Goal: Transaction & Acquisition: Book appointment/travel/reservation

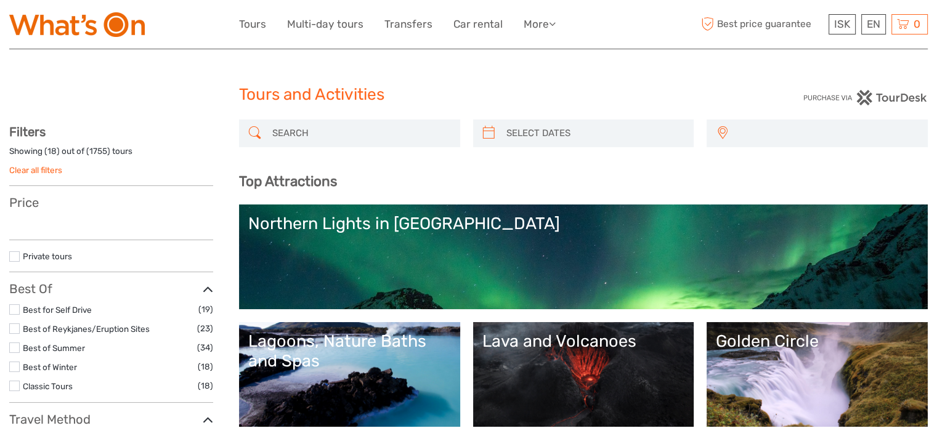
select select
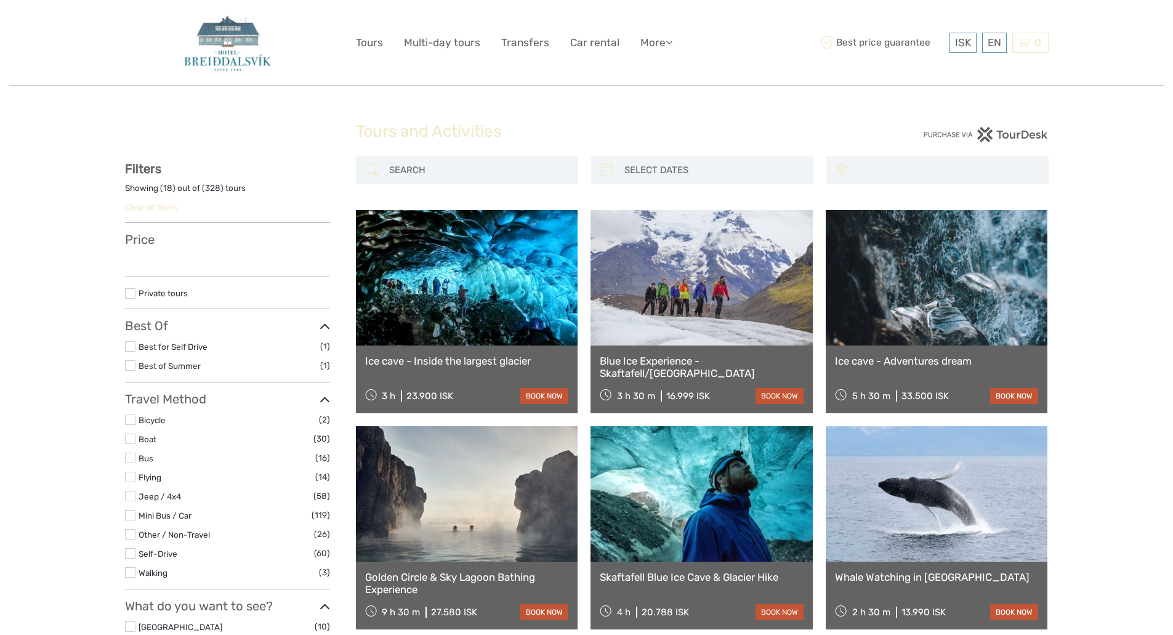
select select
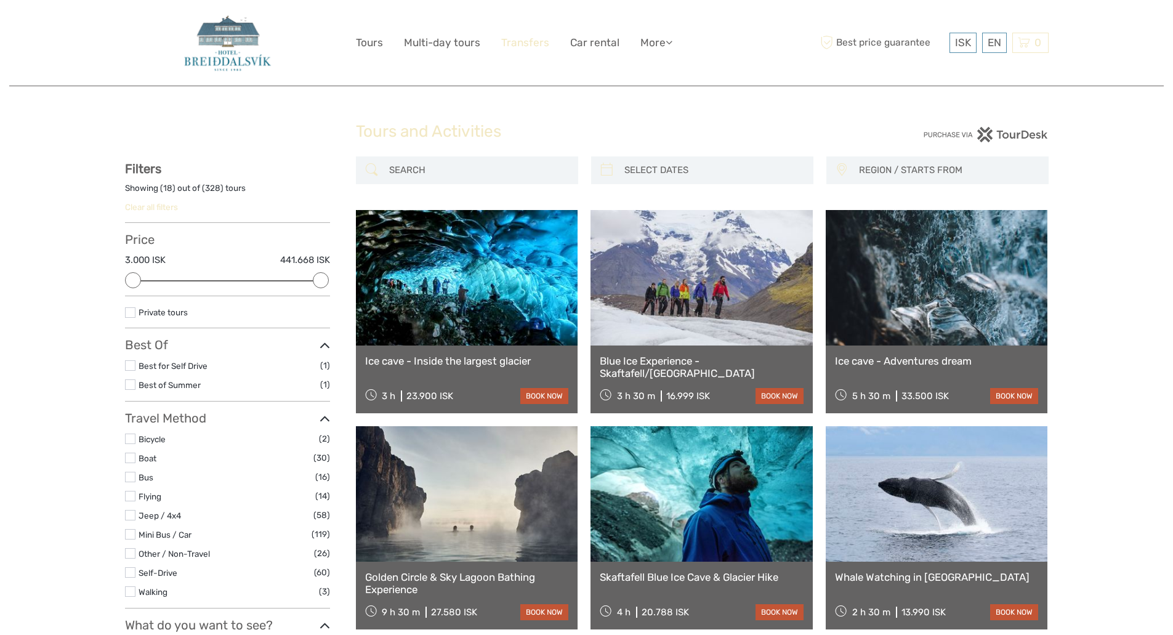
click at [521, 43] on link "Transfers" at bounding box center [525, 43] width 48 height 18
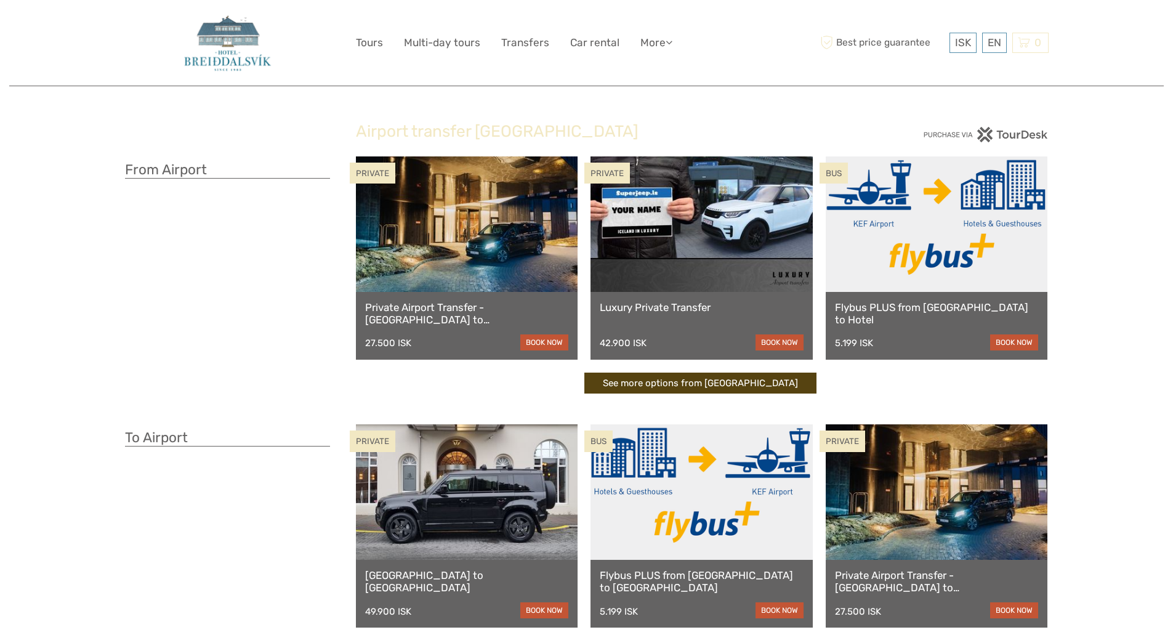
click at [695, 382] on link "See more options from Keflavík airport" at bounding box center [700, 384] width 232 height 22
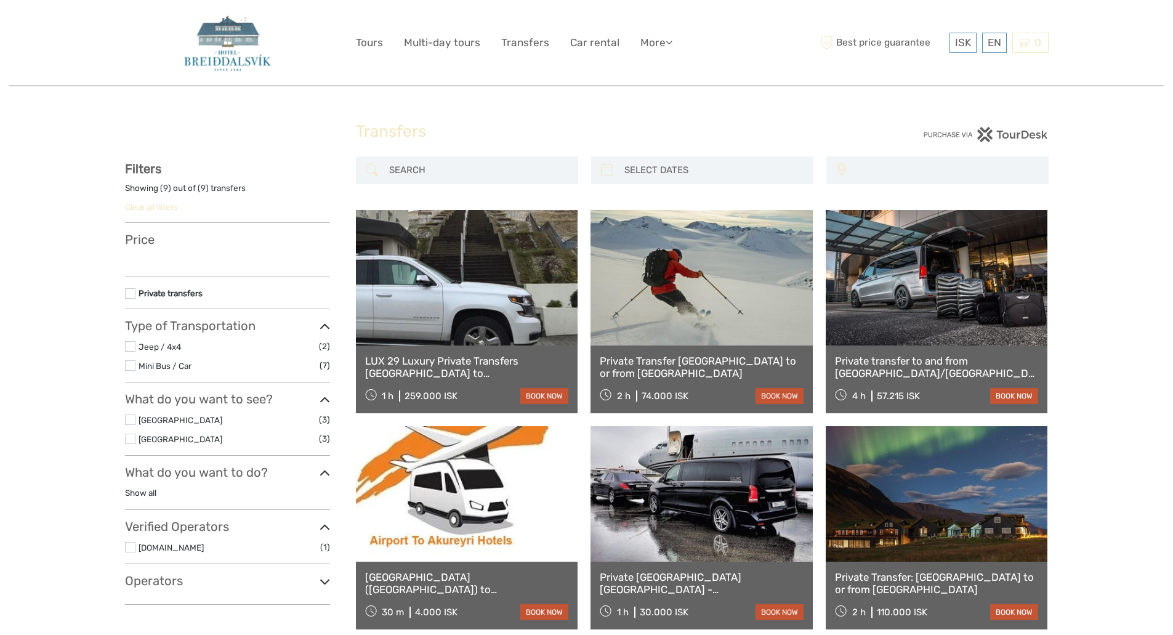
select select
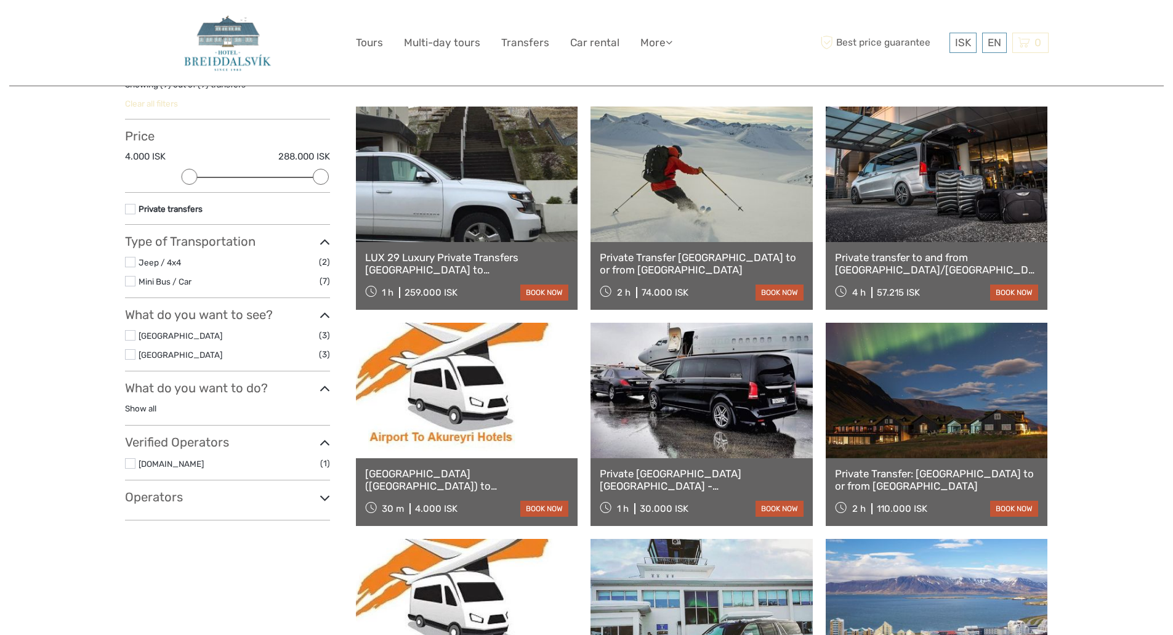
scroll to position [84, 0]
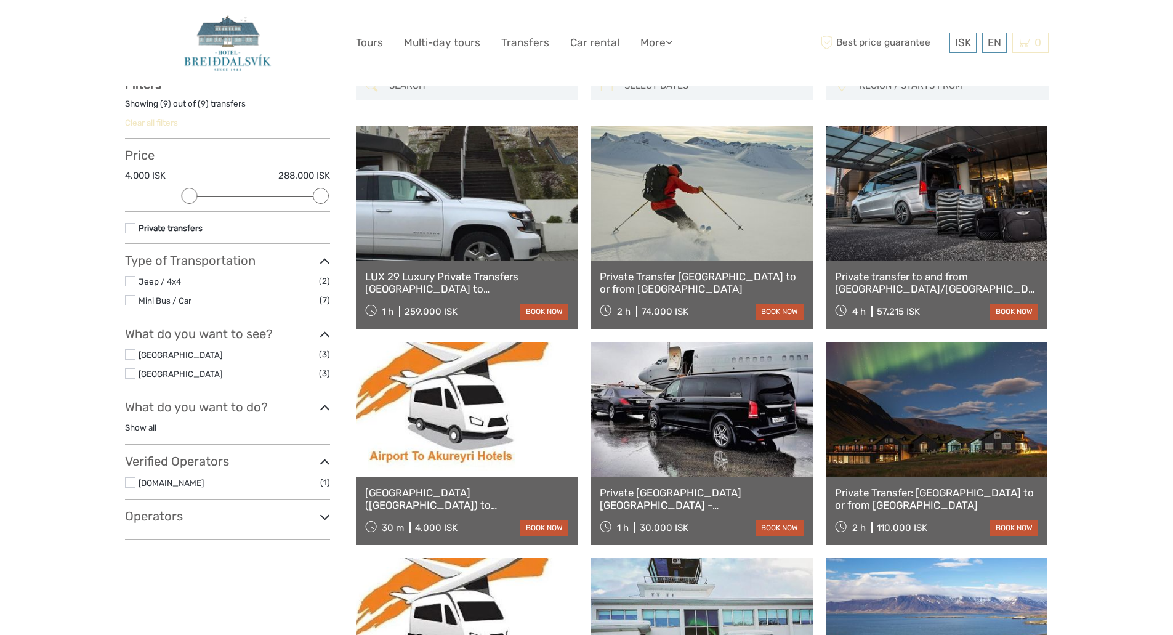
click at [325, 514] on icon at bounding box center [325, 517] width 10 height 17
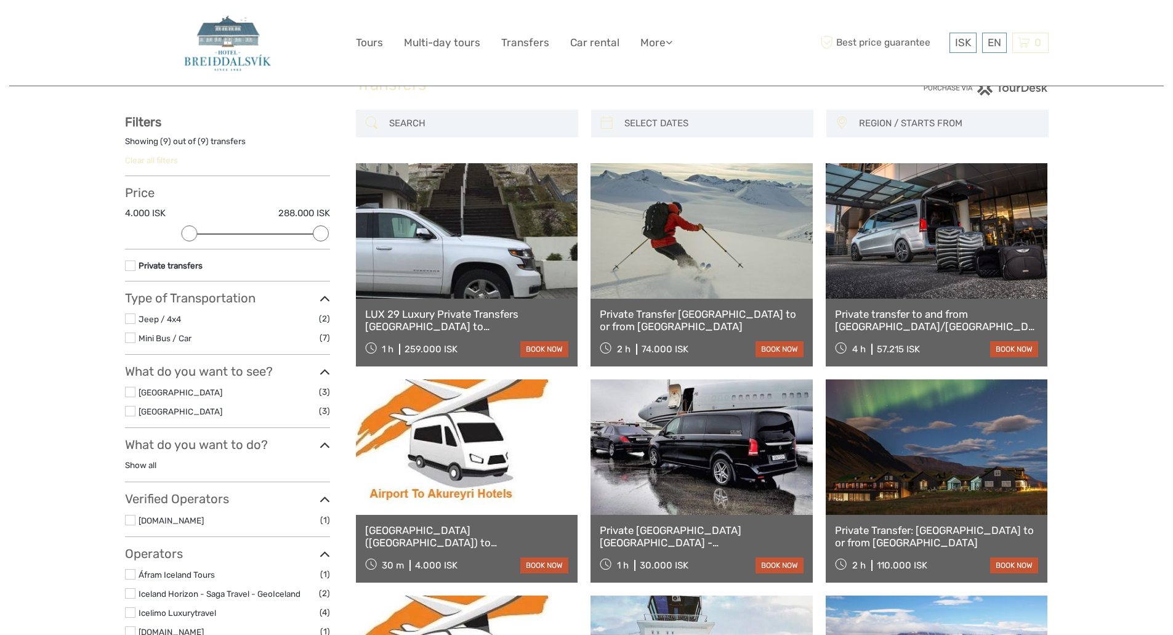
scroll to position [46, 0]
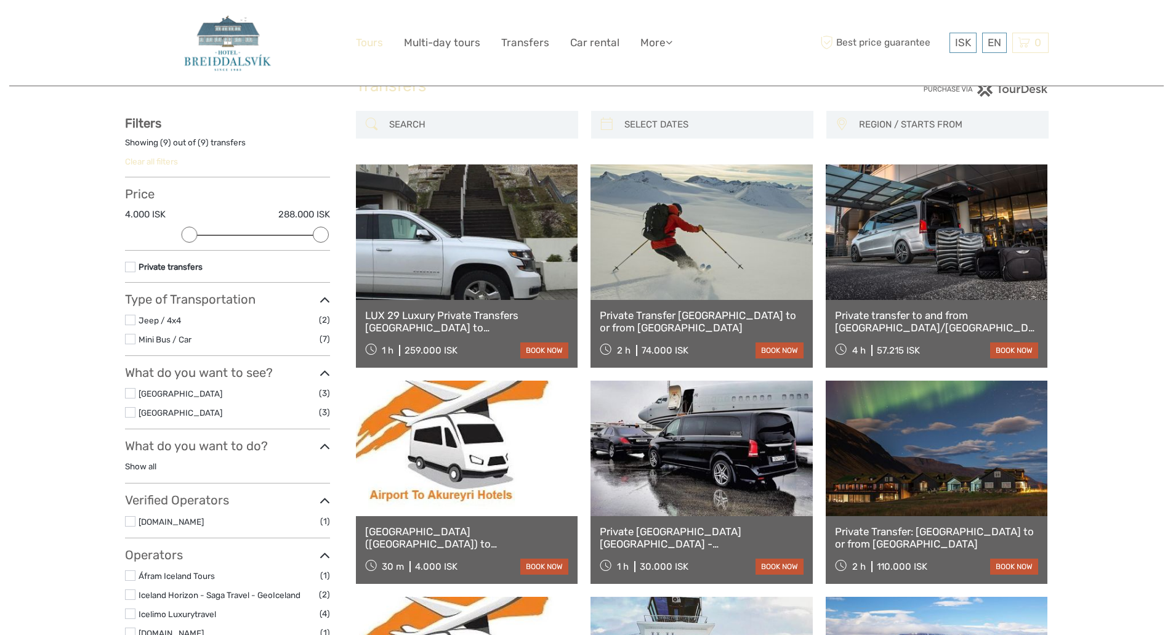
click at [362, 39] on link "Tours" at bounding box center [369, 43] width 27 height 18
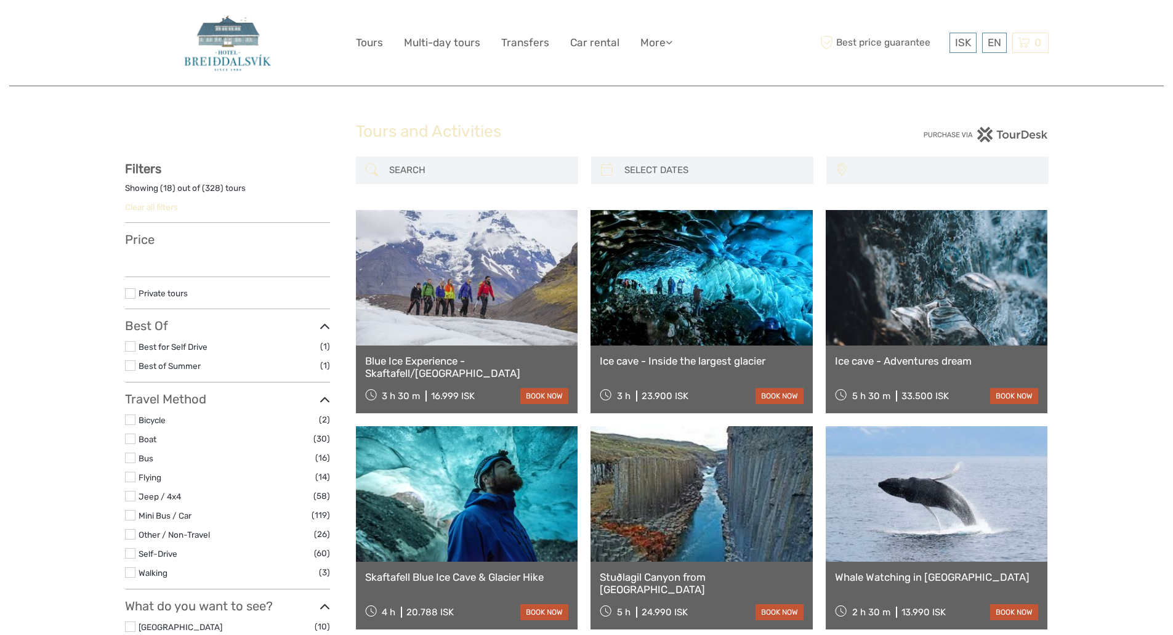
select select
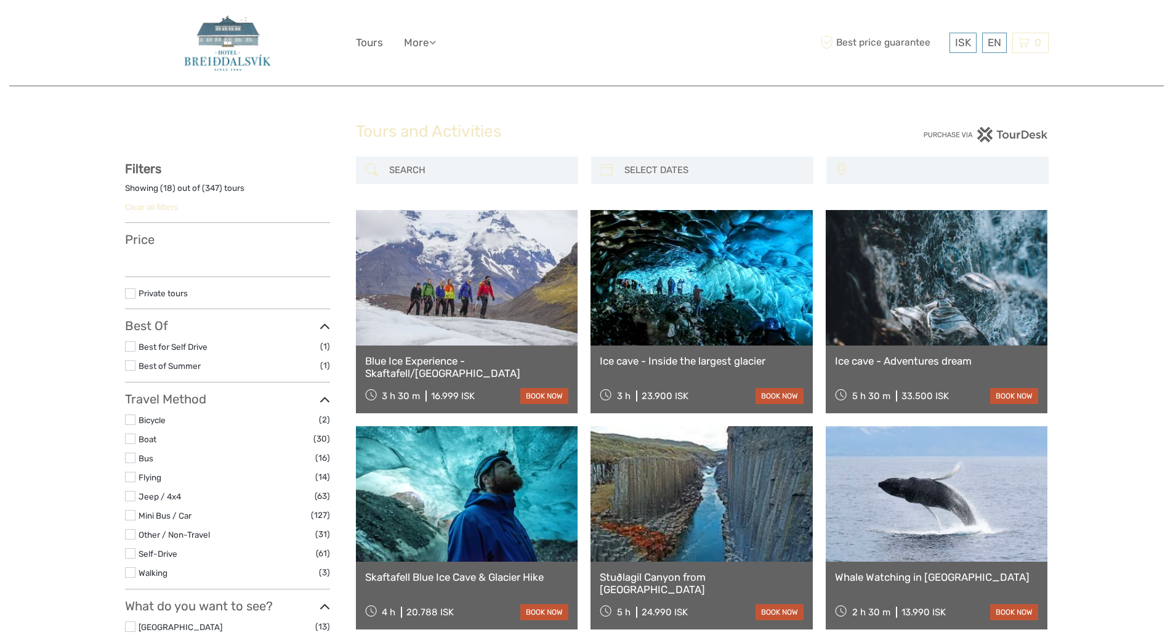
select select
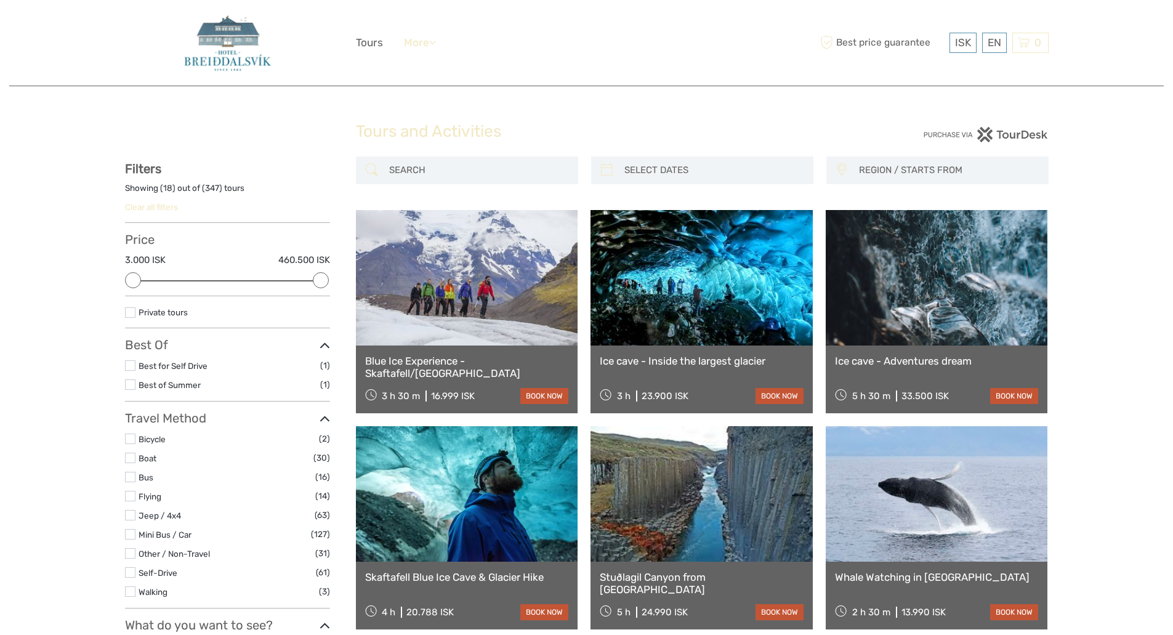
click at [431, 43] on link "More" at bounding box center [420, 43] width 32 height 18
click at [410, 64] on link "Travel Articles" at bounding box center [398, 68] width 74 height 24
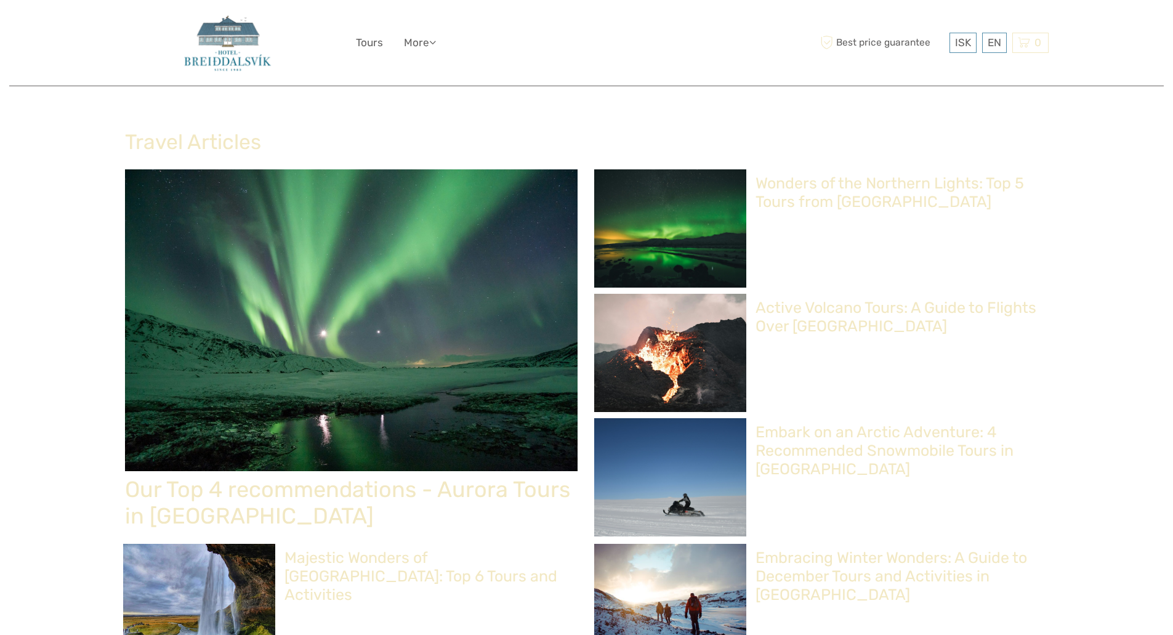
click at [334, 488] on h2 "Our Top 4 recommendations - Aurora Tours in [GEOGRAPHIC_DATA]" at bounding box center [351, 502] width 453 height 53
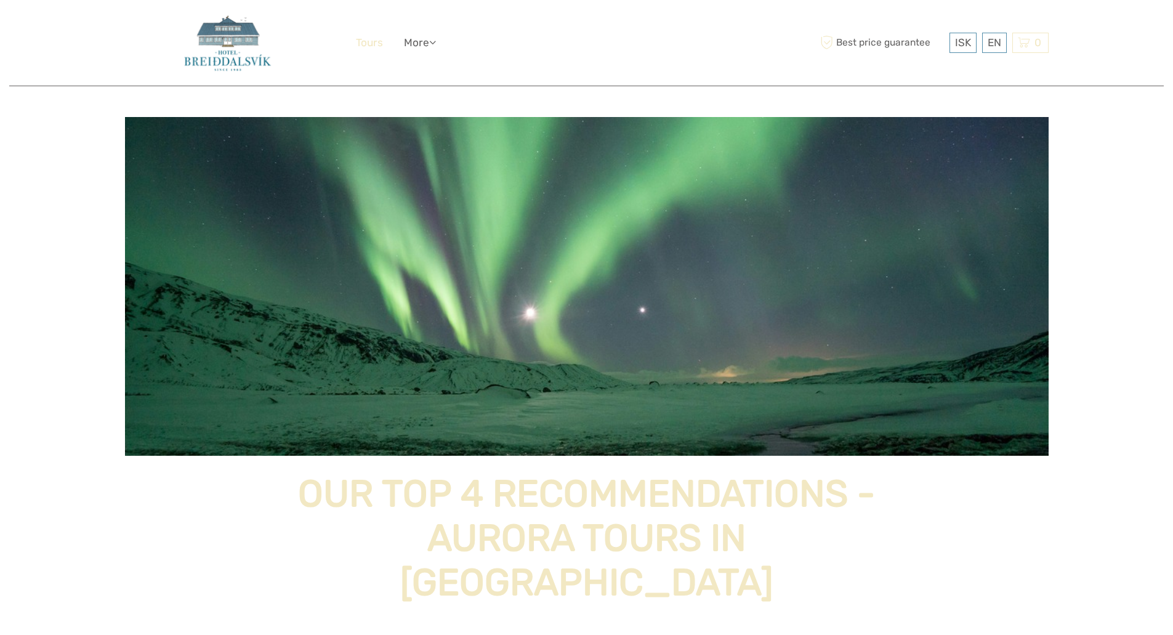
click at [361, 41] on link "Tours" at bounding box center [369, 43] width 27 height 18
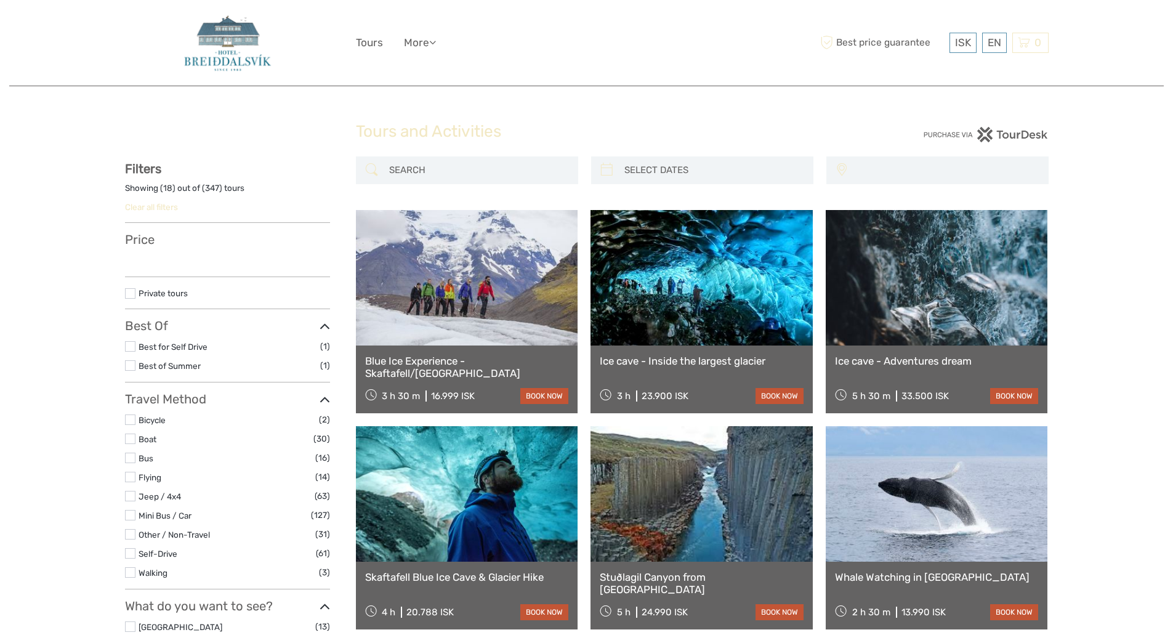
select select
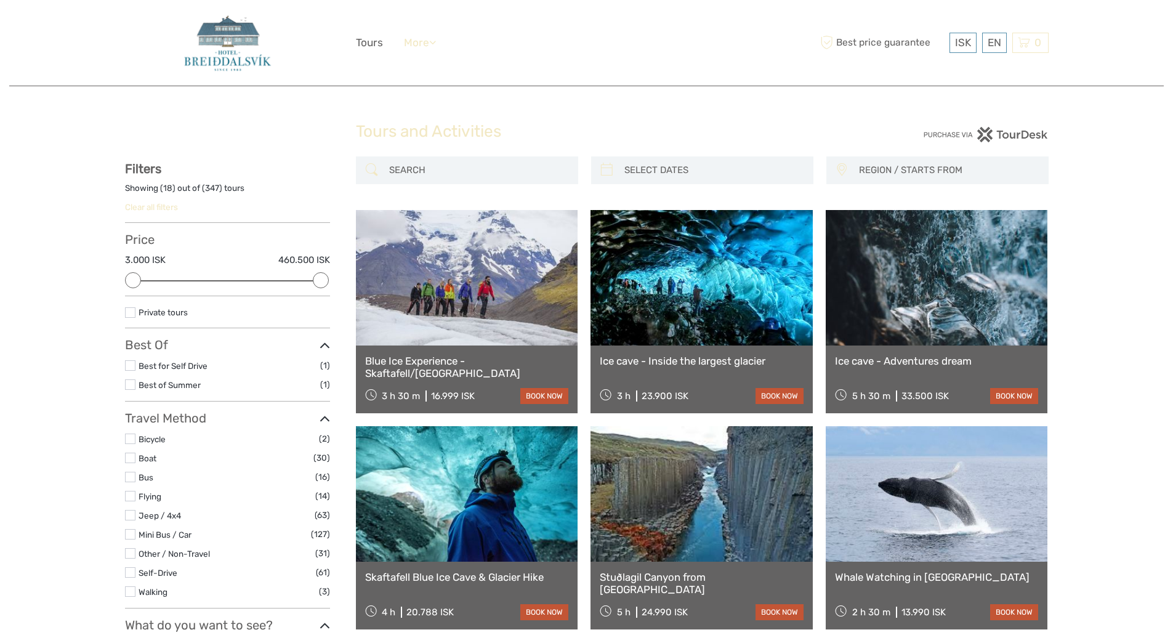
click at [435, 39] on icon at bounding box center [432, 42] width 7 height 10
click at [485, 36] on div "ISK ISK € $ £ EN English Español Deutsch Tours More Travel Articles Back to Hot…" at bounding box center [587, 42] width 462 height 67
click at [483, 43] on div "ISK ISK € $ £ EN English Español Deutsch Tours More Travel Articles Back to Hot…" at bounding box center [587, 42] width 462 height 67
click at [482, 70] on div "ISK ISK € $ £ EN English Español Deutsch Tours More Travel Articles Back to Hot…" at bounding box center [587, 42] width 462 height 67
click at [542, 120] on div "Tours and Activities" at bounding box center [587, 136] width 462 height 39
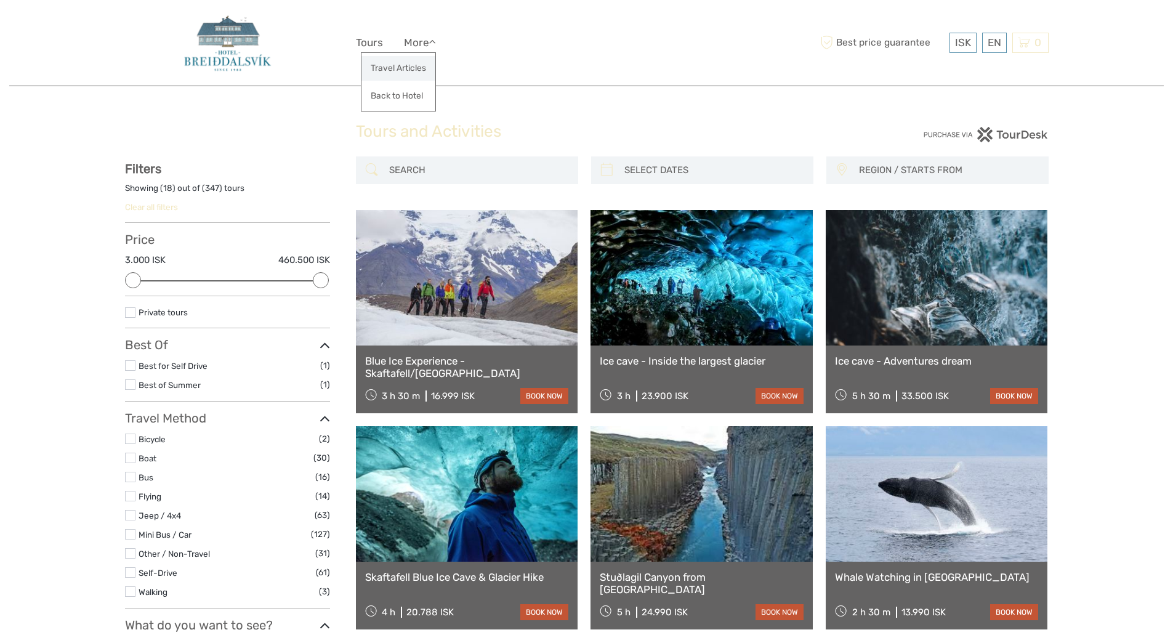
click at [398, 67] on link "Travel Articles" at bounding box center [398, 68] width 74 height 24
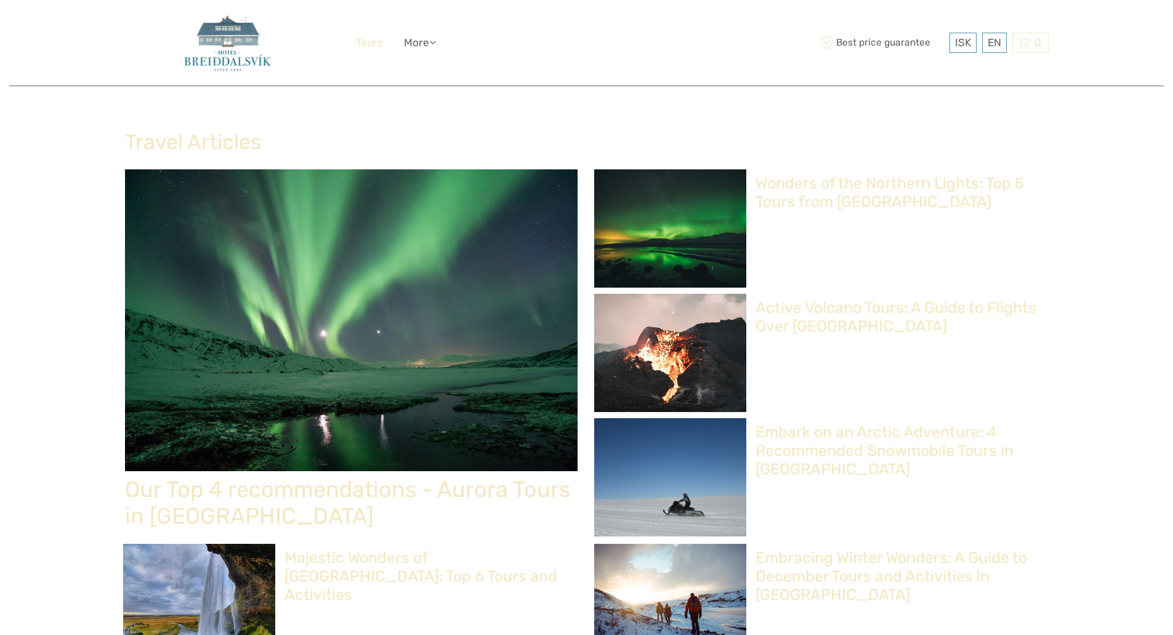
click at [365, 43] on link "Tours" at bounding box center [369, 43] width 27 height 18
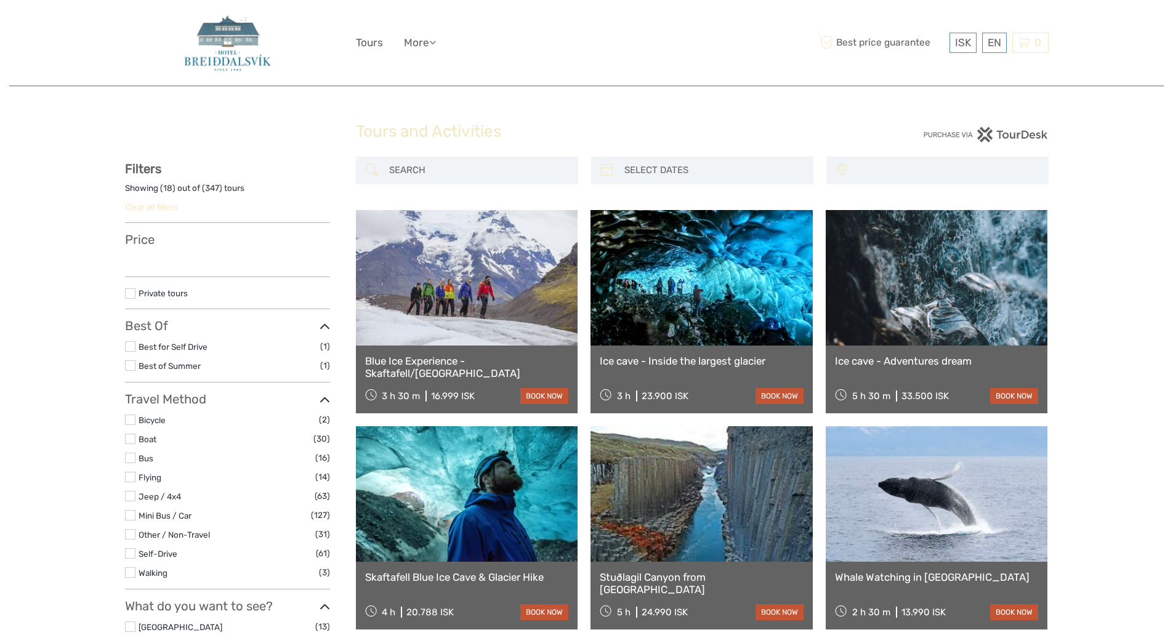
select select
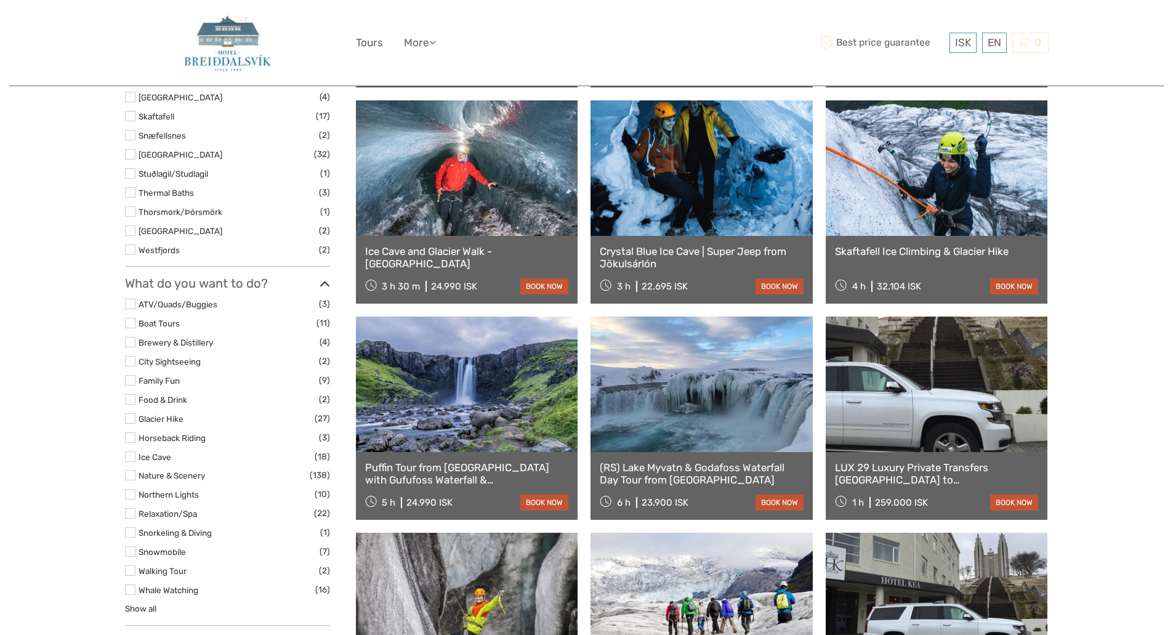
scroll to position [762, 0]
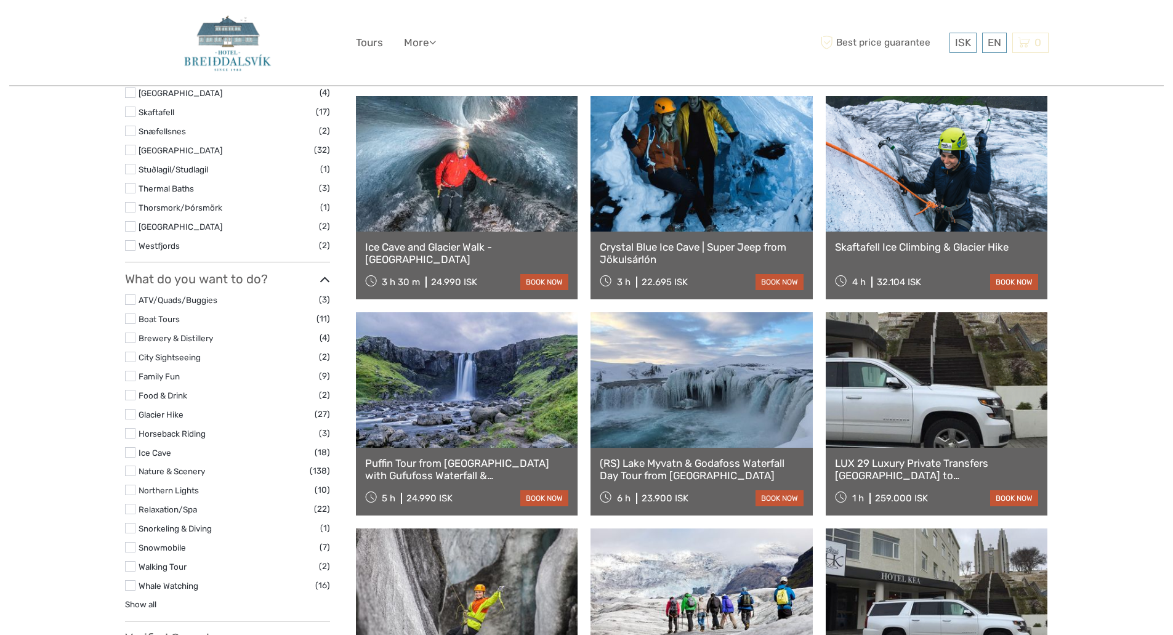
click at [131, 506] on label at bounding box center [130, 509] width 10 height 10
click at [0, 0] on input "checkbox" at bounding box center [0, 0] width 0 height 0
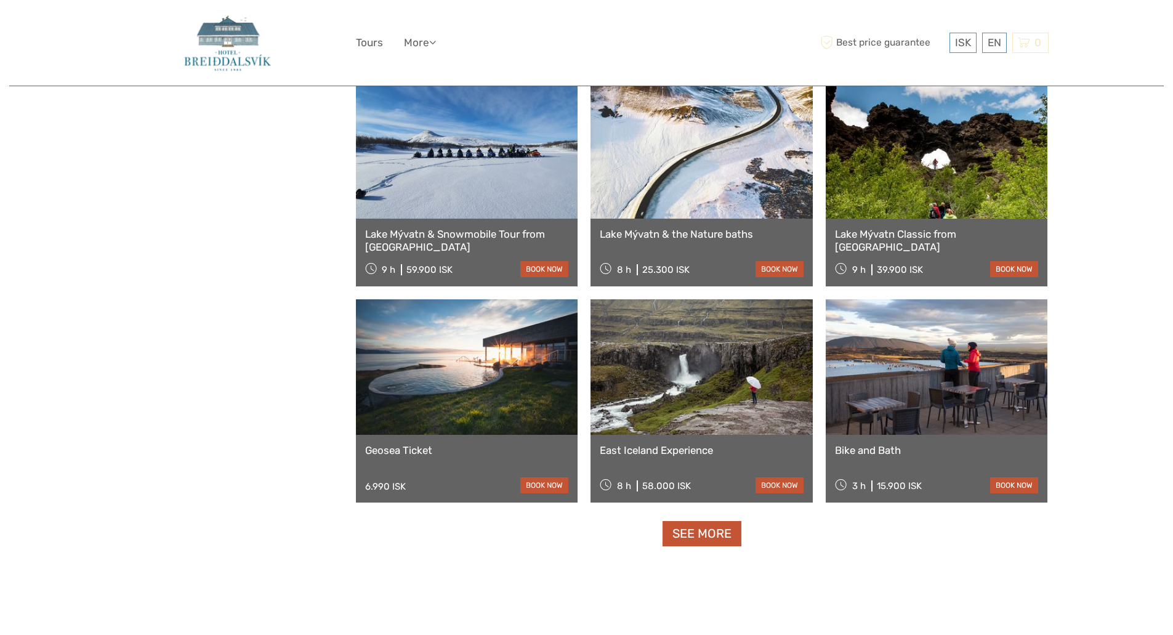
scroll to position [1019, 0]
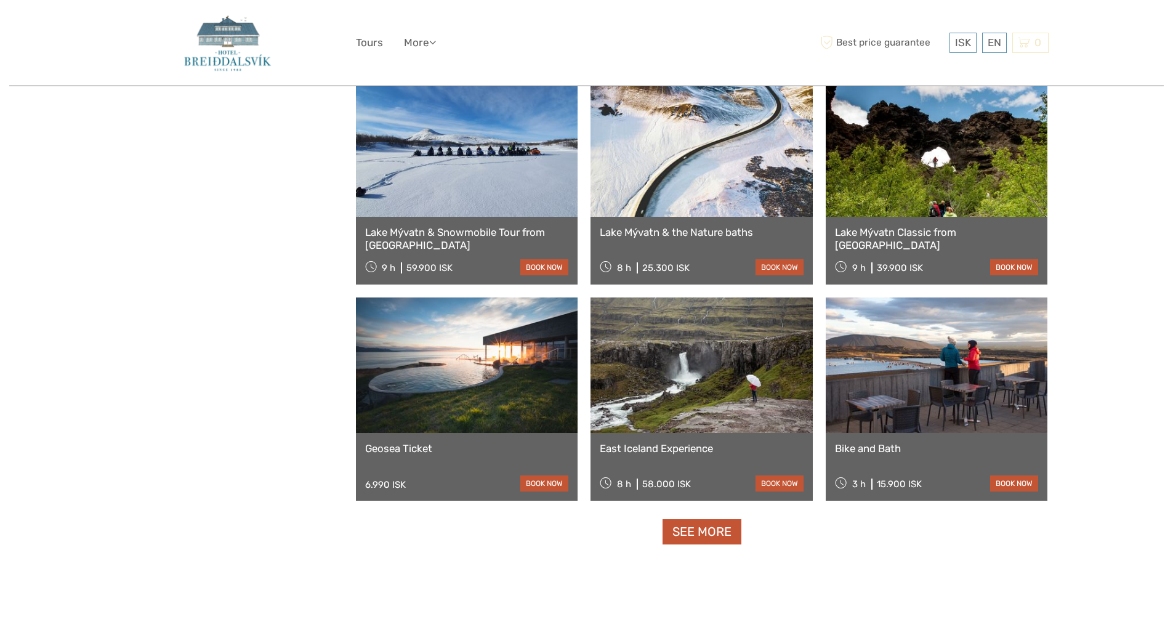
click at [392, 442] on link "Geosea Ticket" at bounding box center [467, 448] width 204 height 12
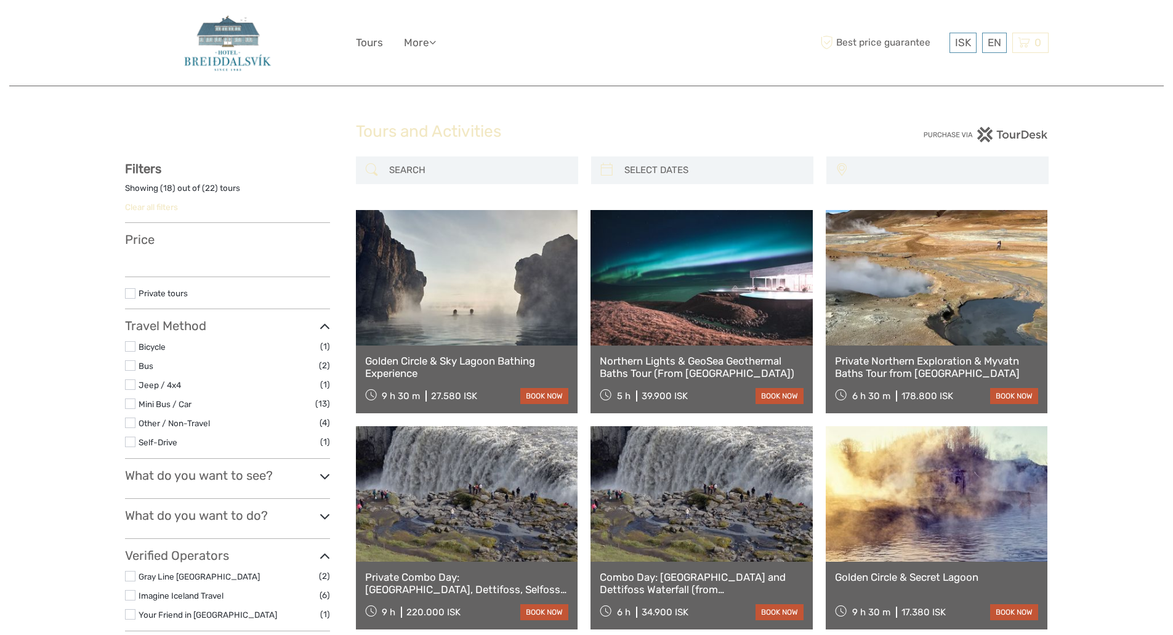
select select
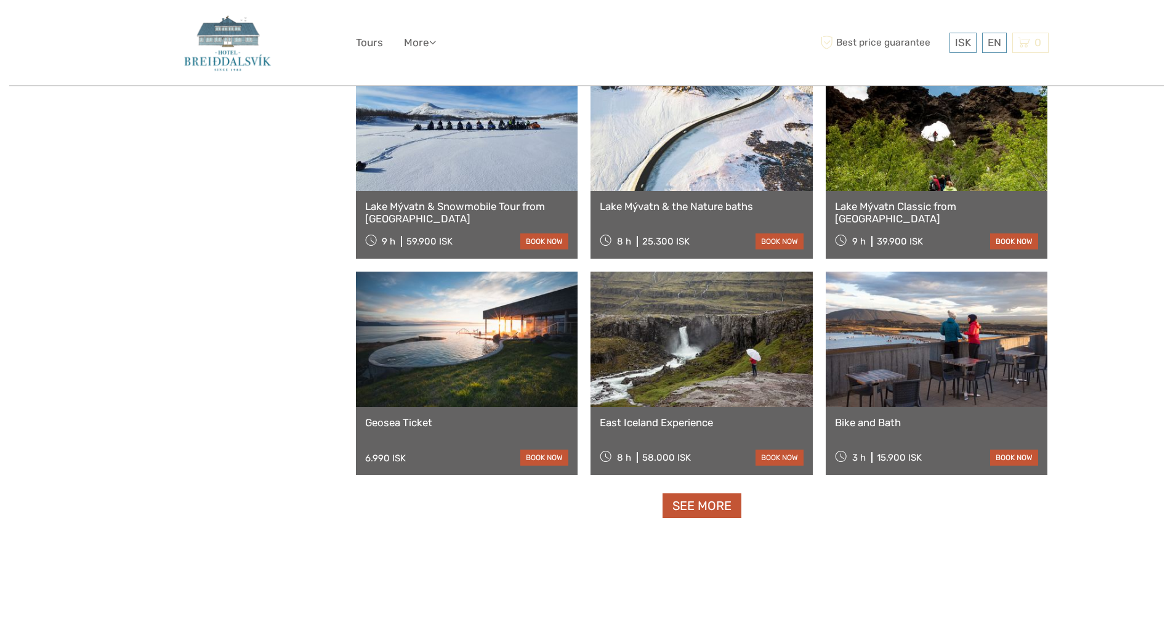
select select
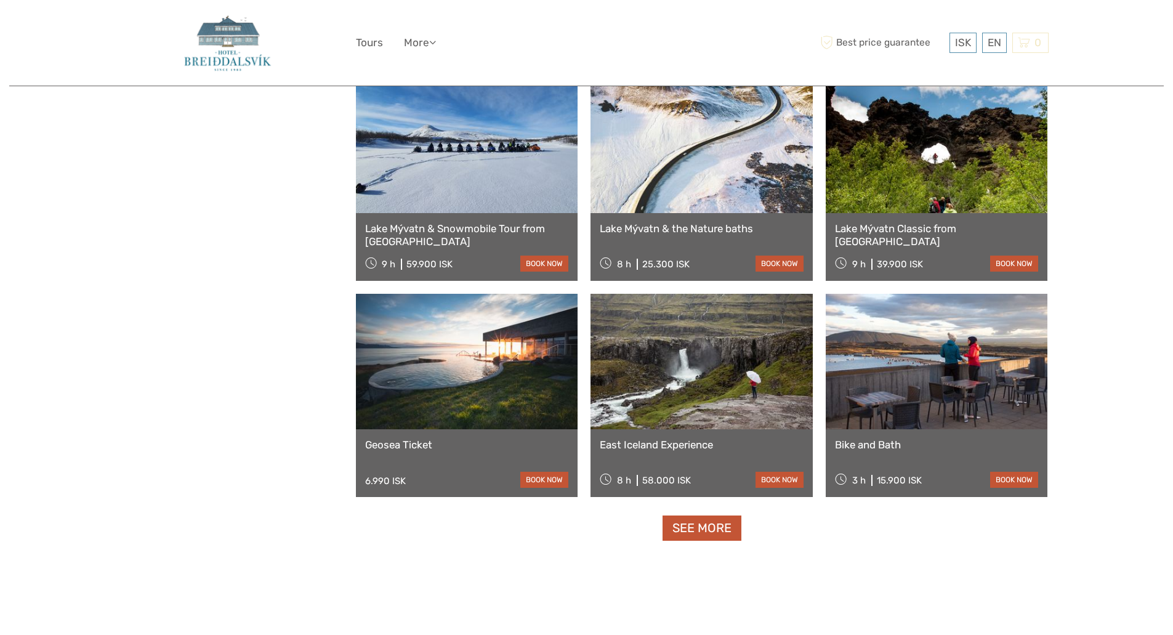
scroll to position [1075, 0]
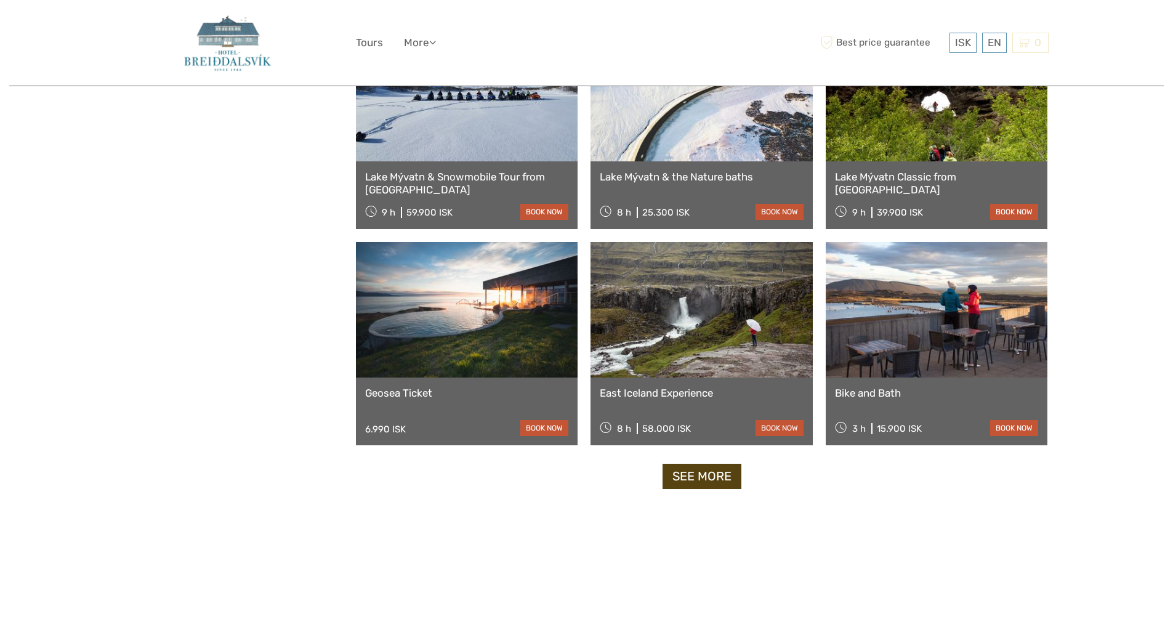
click at [692, 467] on link "See more" at bounding box center [702, 476] width 79 height 25
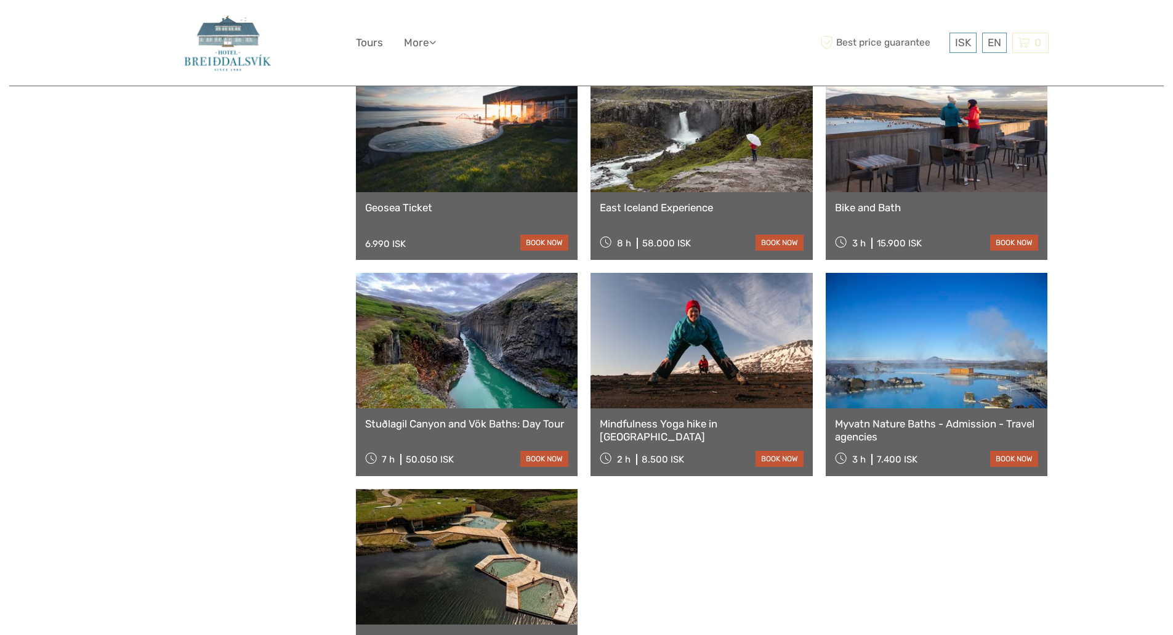
scroll to position [1440, 0]
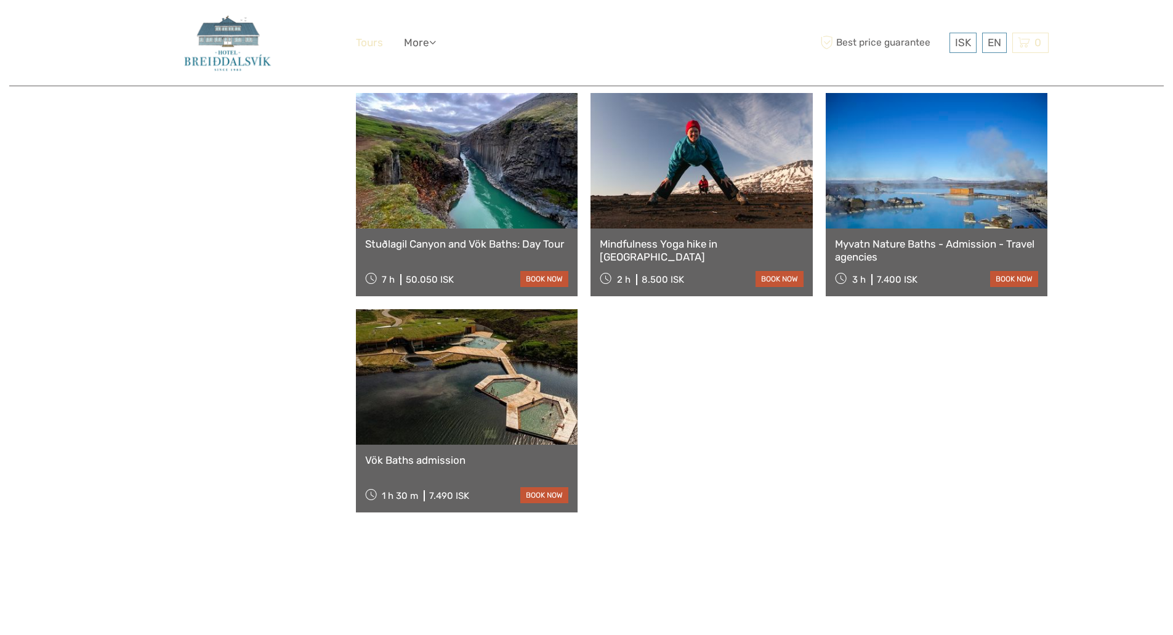
click at [367, 42] on link "Tours" at bounding box center [369, 43] width 27 height 18
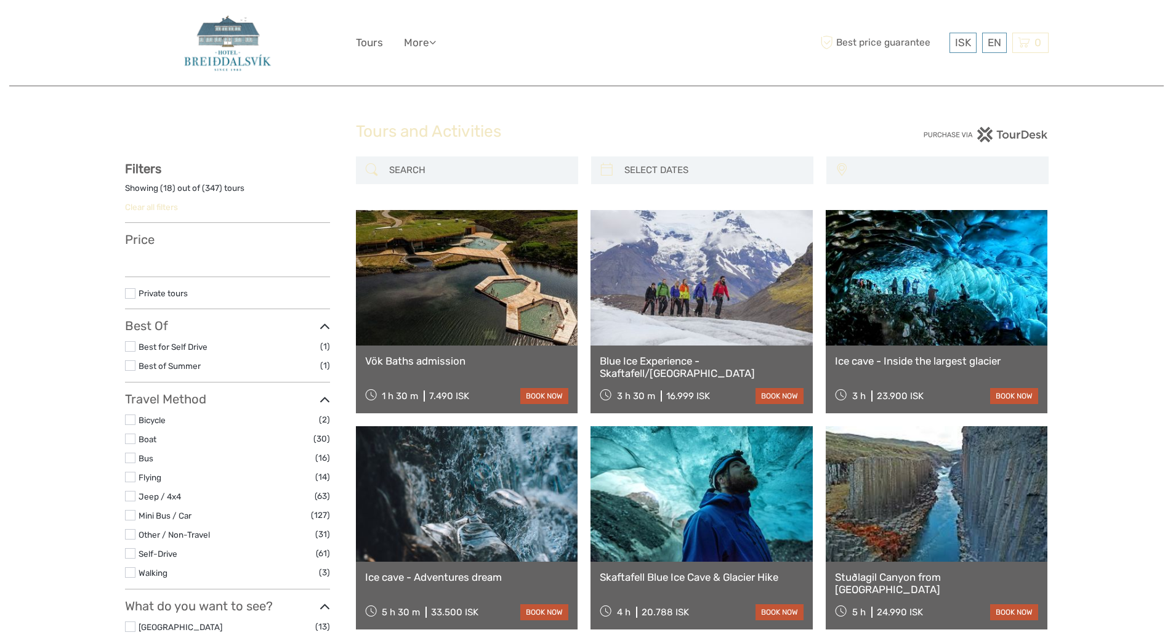
select select
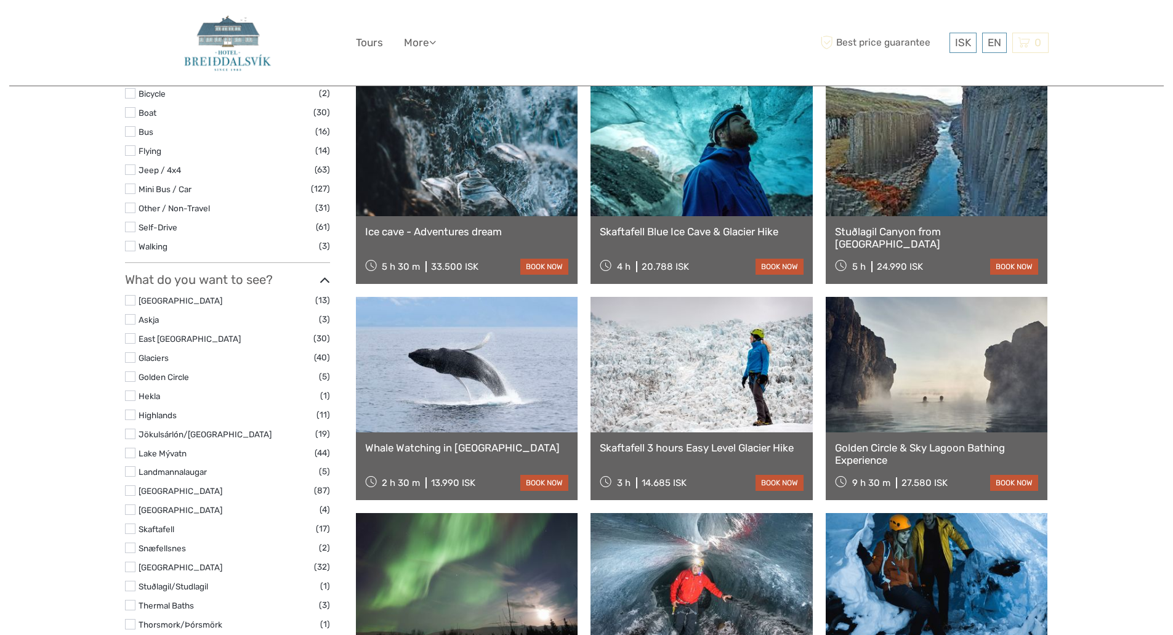
scroll to position [333, 0]
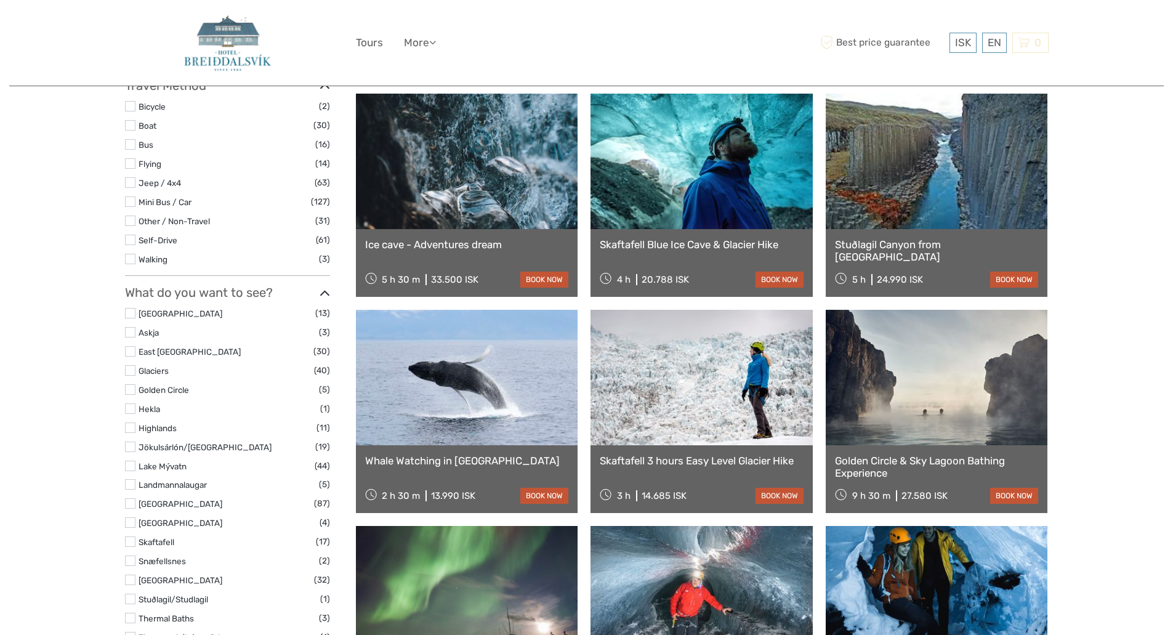
click at [904, 453] on div "Golden Circle & Sky Lagoon Bathing Experience 9 h 30 m 27.580 ISK book now" at bounding box center [937, 479] width 222 height 68
click at [904, 457] on link "Golden Circle & Sky Lagoon Bathing Experience" at bounding box center [937, 466] width 204 height 25
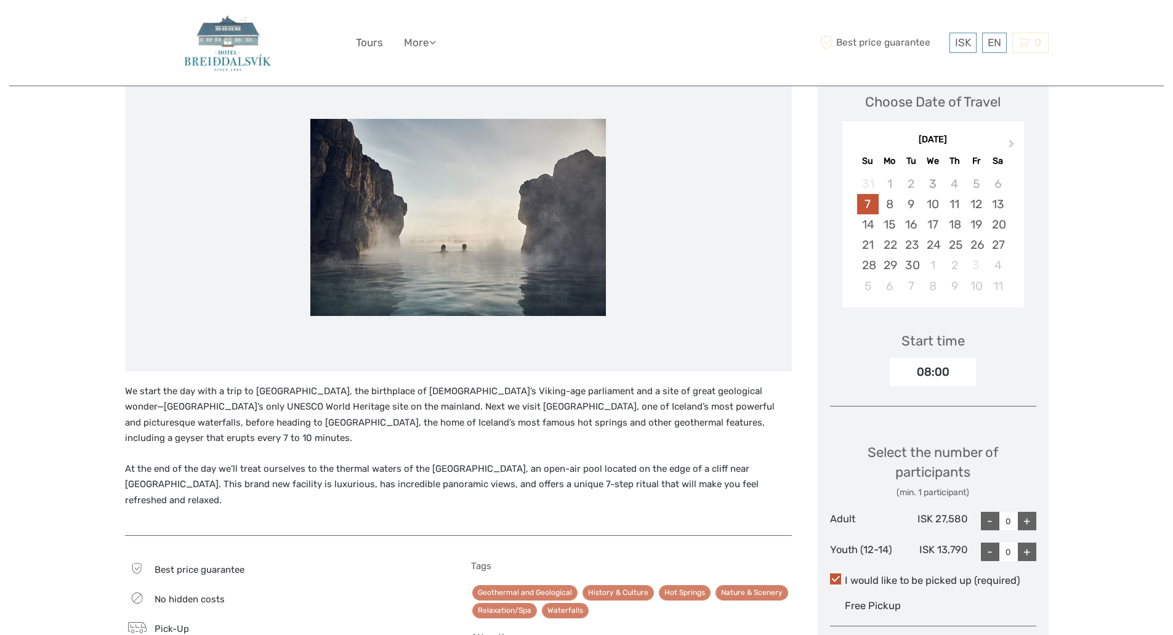
scroll to position [73, 0]
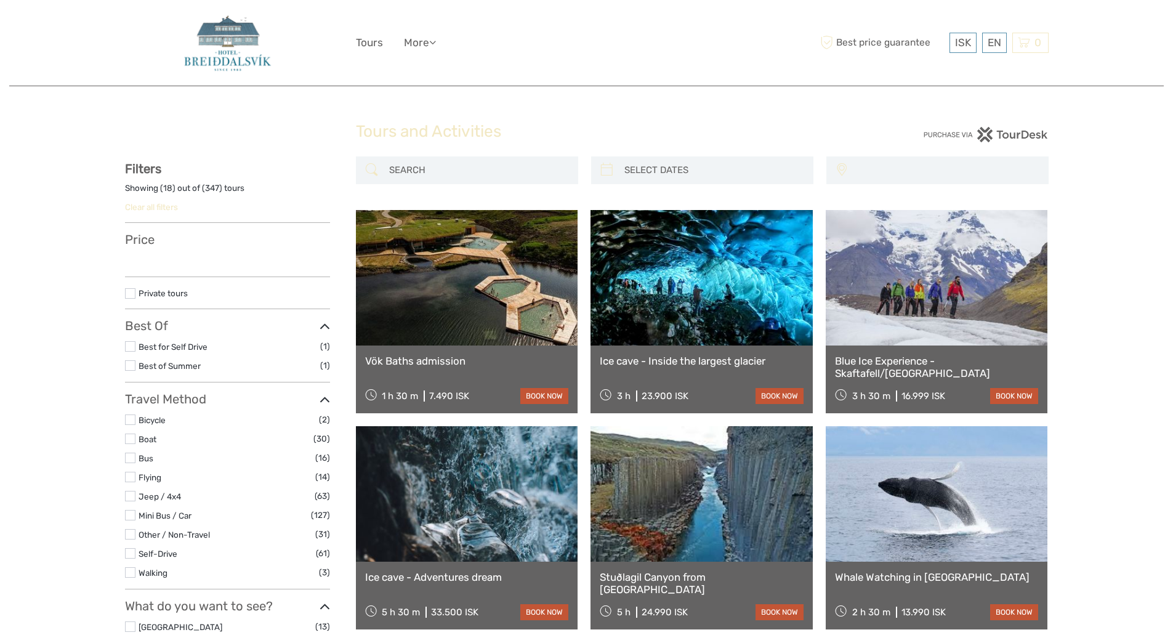
select select
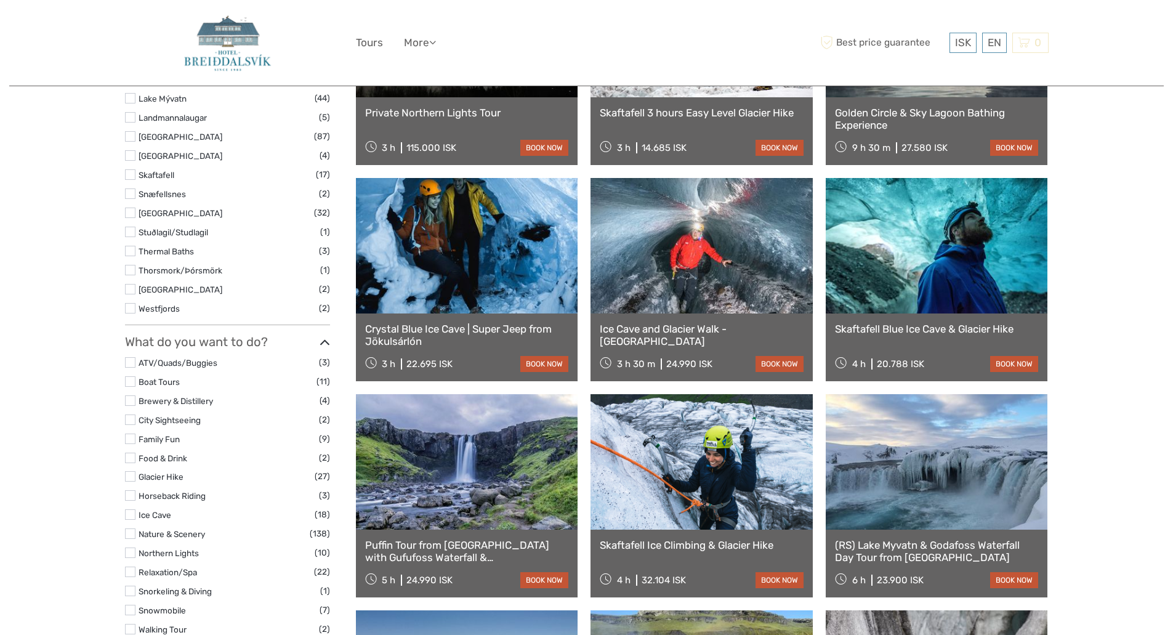
select select
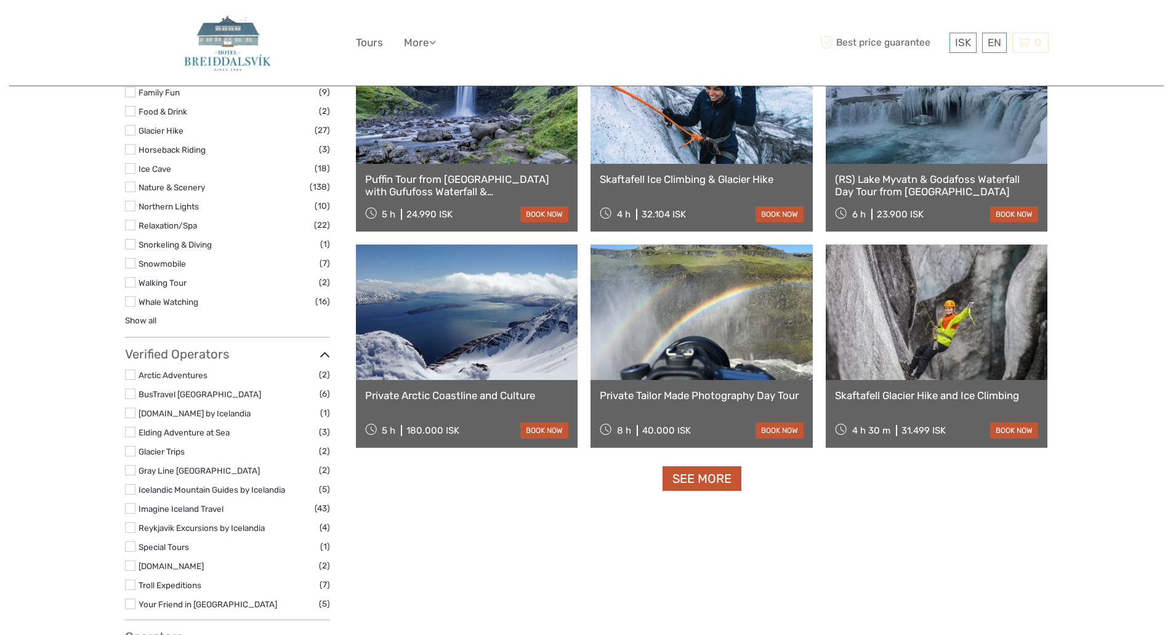
scroll to position [1053, 0]
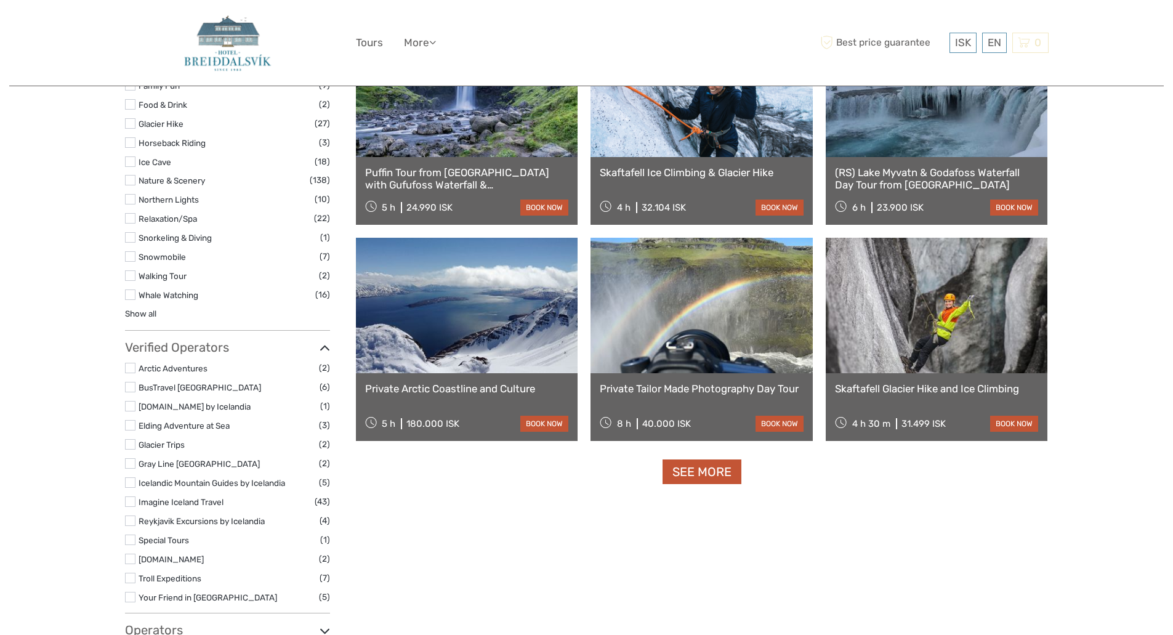
drag, startPoint x: 1178, startPoint y: 141, endPoint x: 1175, endPoint y: 444, distance: 303.0
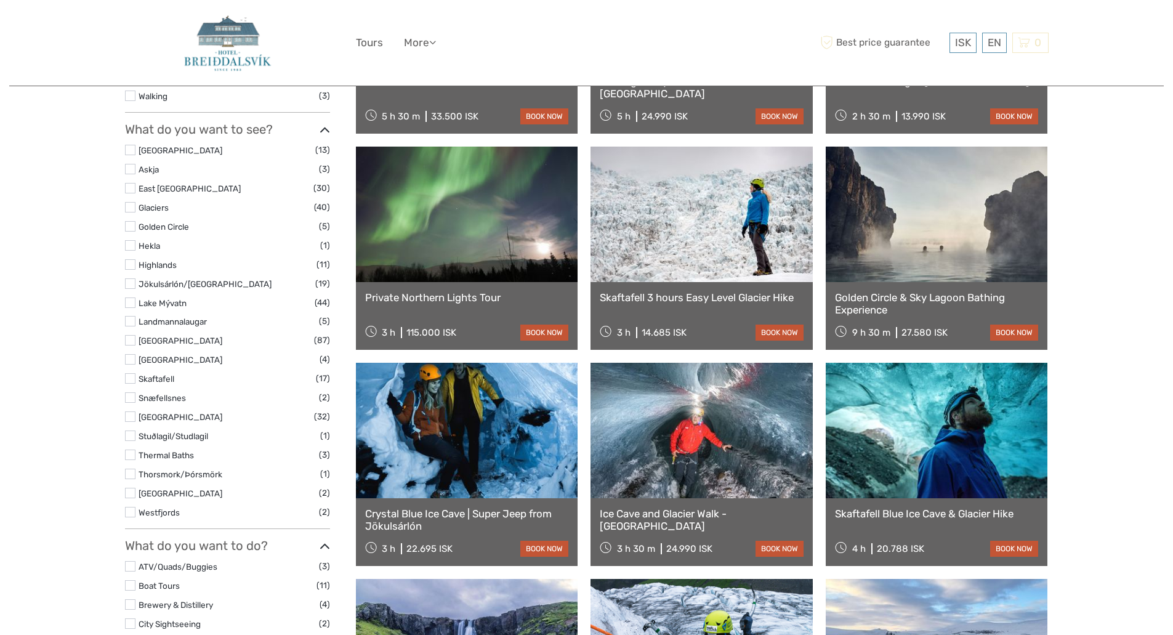
scroll to position [490, 0]
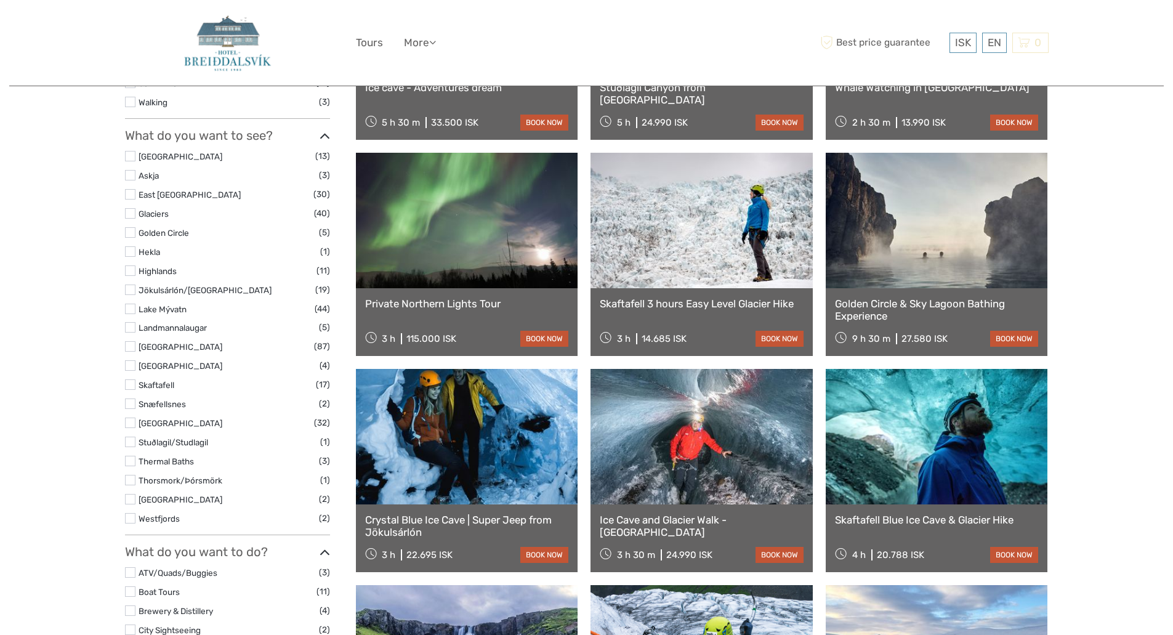
click at [129, 229] on label at bounding box center [130, 232] width 10 height 10
click at [0, 0] on input "checkbox" at bounding box center [0, 0] width 0 height 0
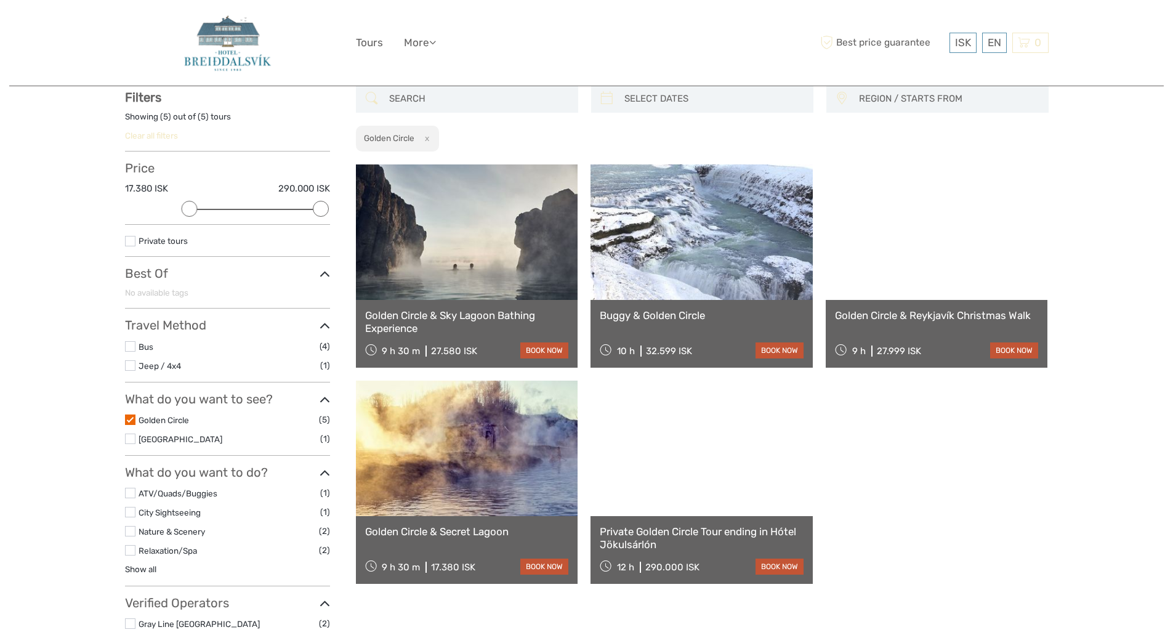
scroll to position [70, 0]
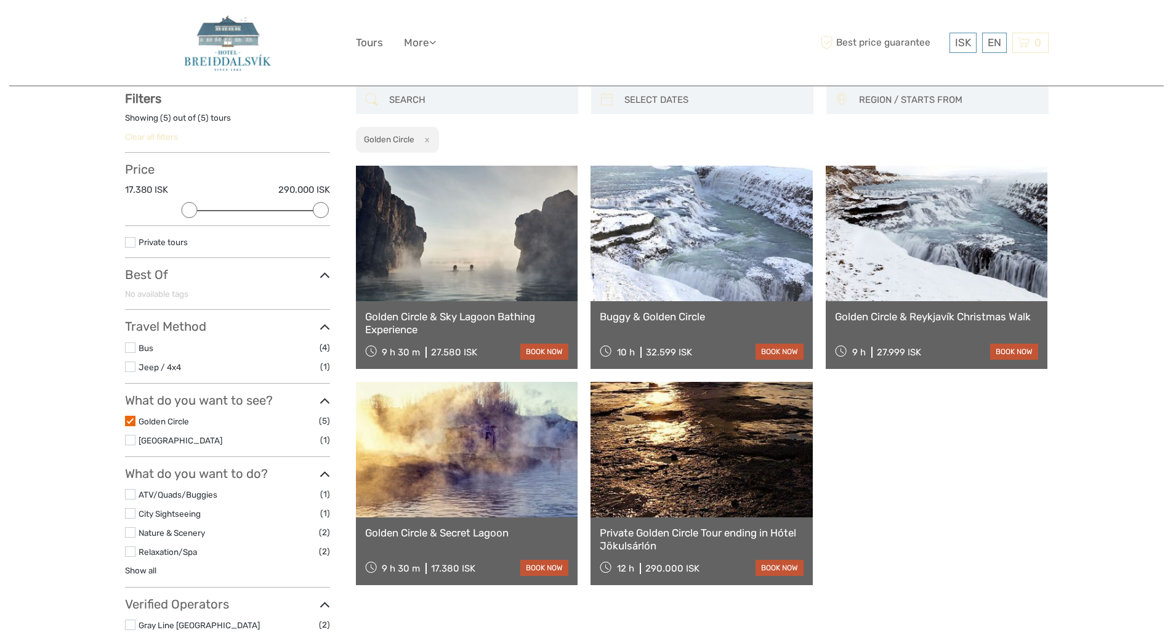
click at [131, 436] on label at bounding box center [130, 440] width 10 height 10
click at [0, 0] on input "checkbox" at bounding box center [0, 0] width 0 height 0
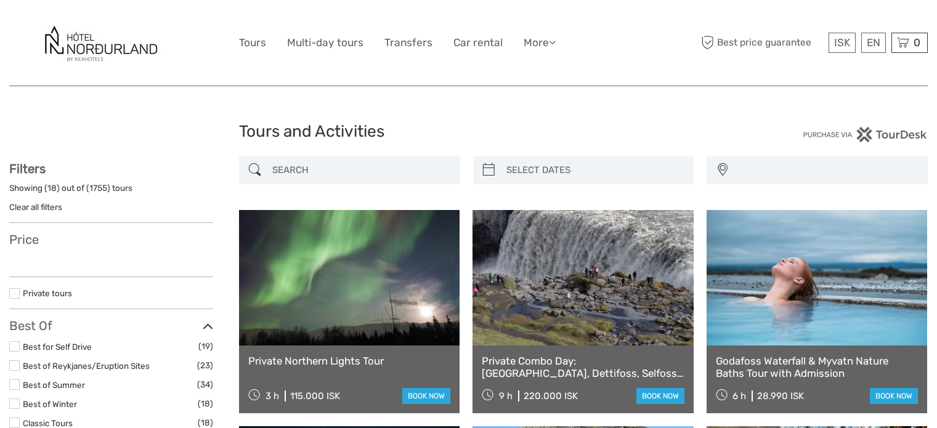
select select
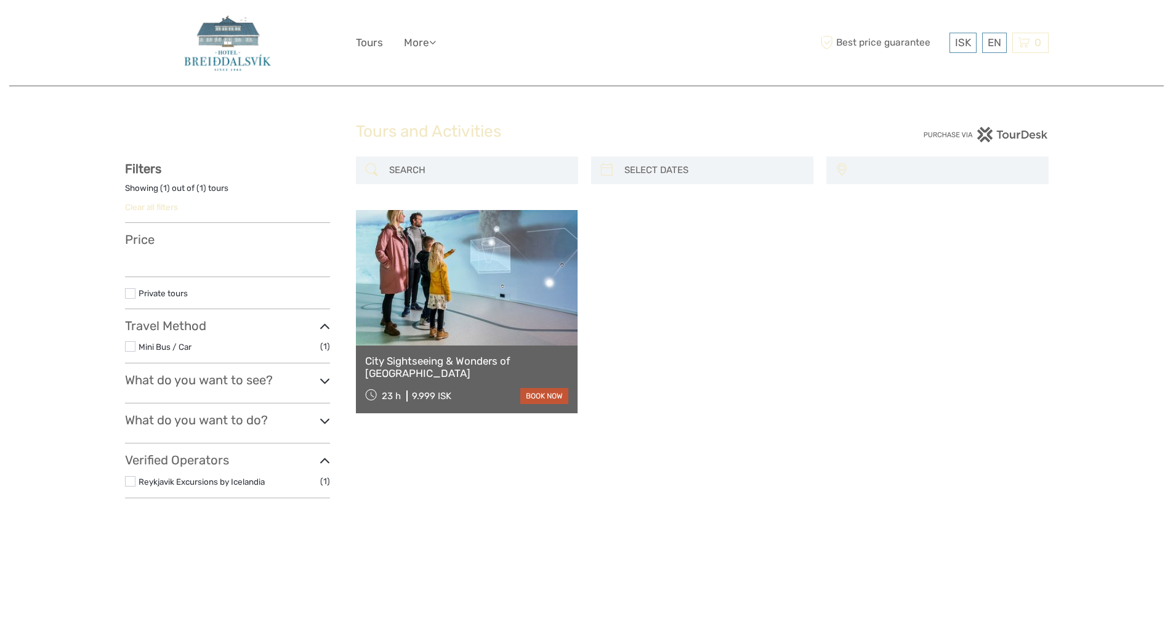
select select
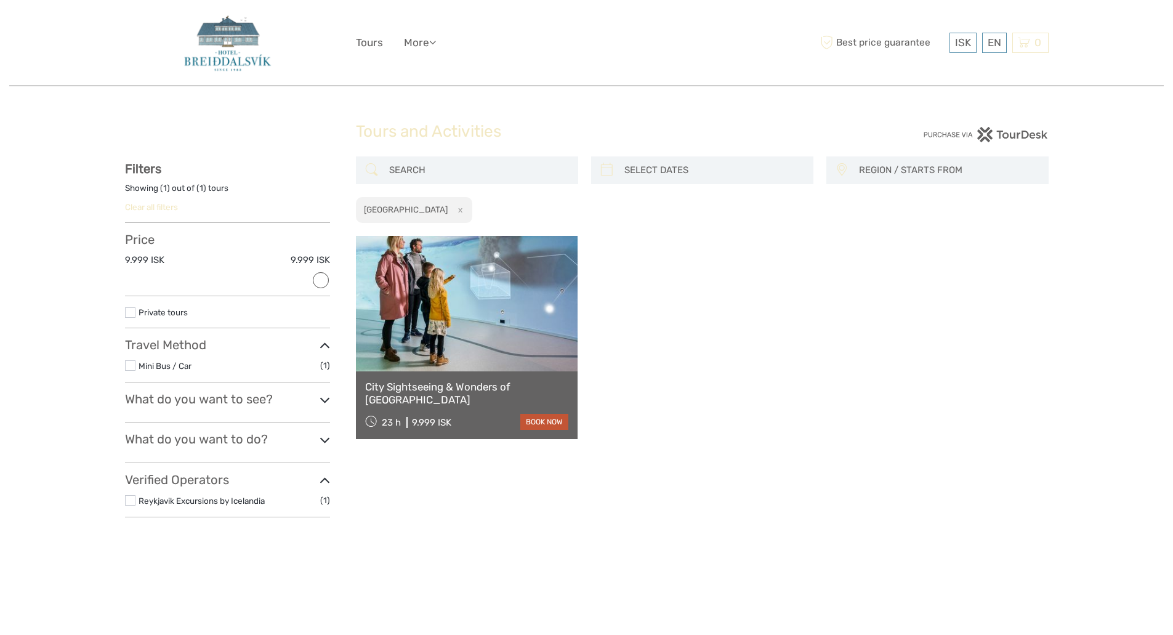
click at [459, 385] on link "City Sightseeing & Wonders of [GEOGRAPHIC_DATA]" at bounding box center [467, 393] width 204 height 25
